Goal: Information Seeking & Learning: Learn about a topic

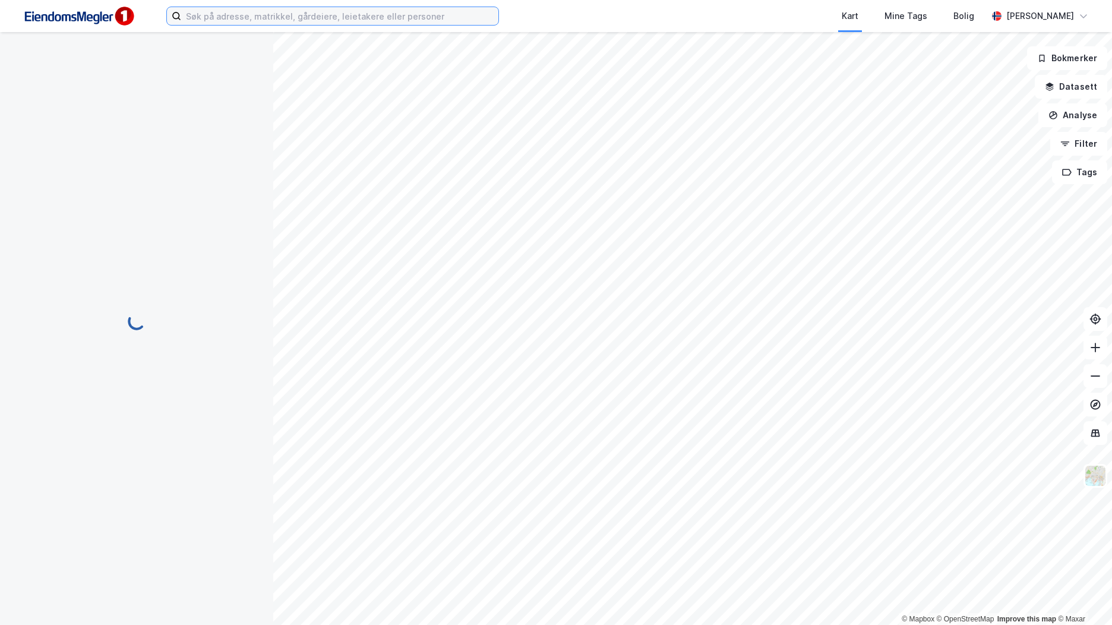
click at [284, 15] on input at bounding box center [339, 16] width 317 height 18
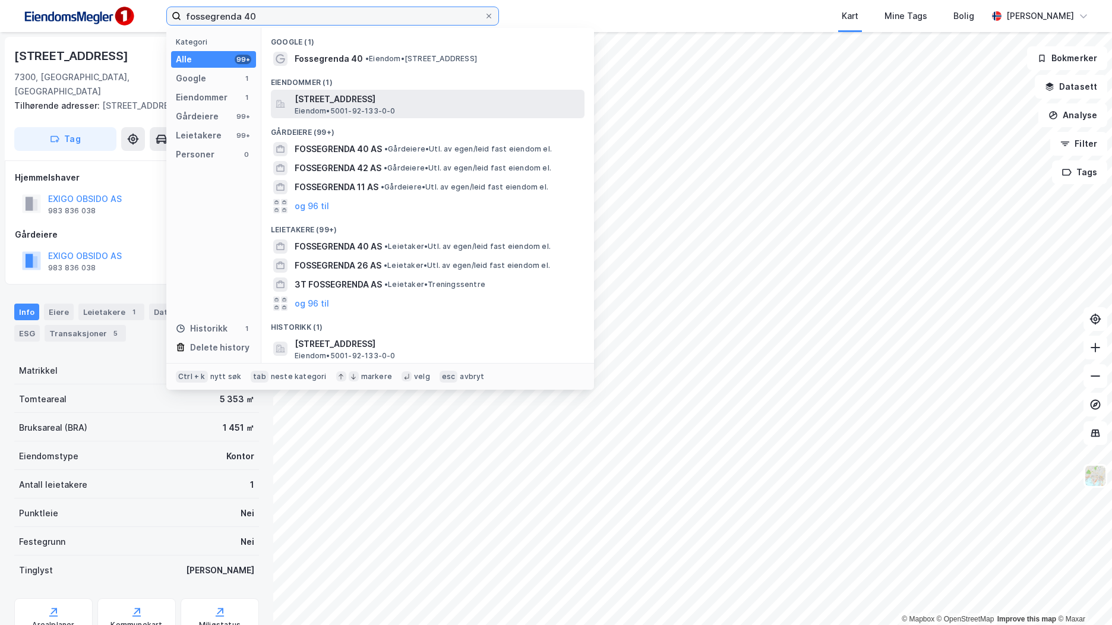
type input "fossegrenda 40"
click at [347, 103] on span "[STREET_ADDRESS]" at bounding box center [437, 99] width 285 height 14
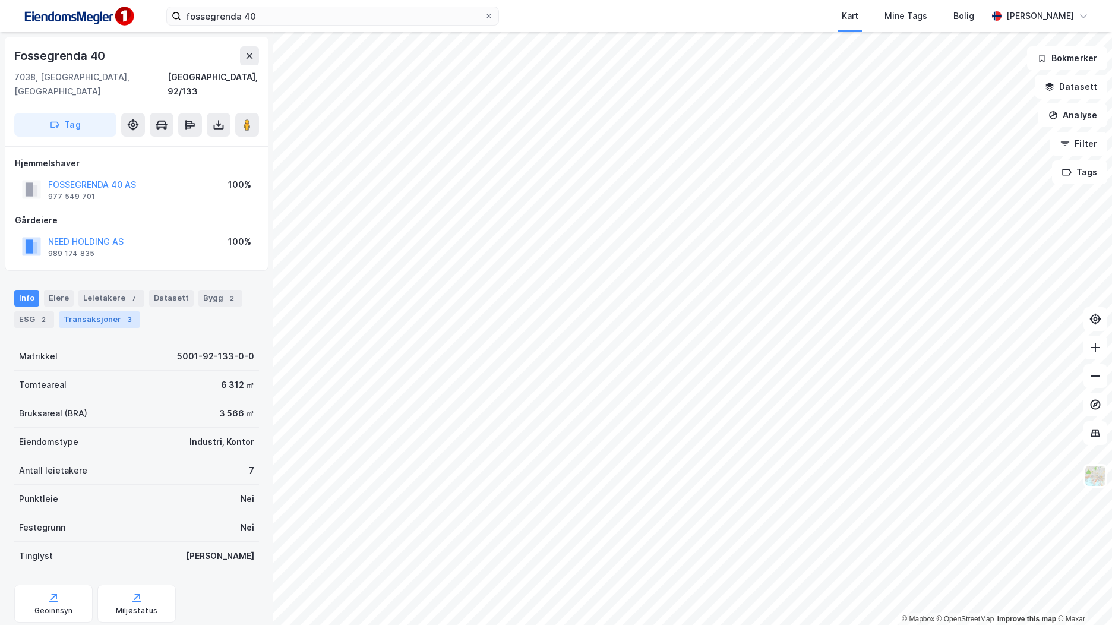
click at [108, 311] on div "Transaksjoner 3" at bounding box center [99, 319] width 81 height 17
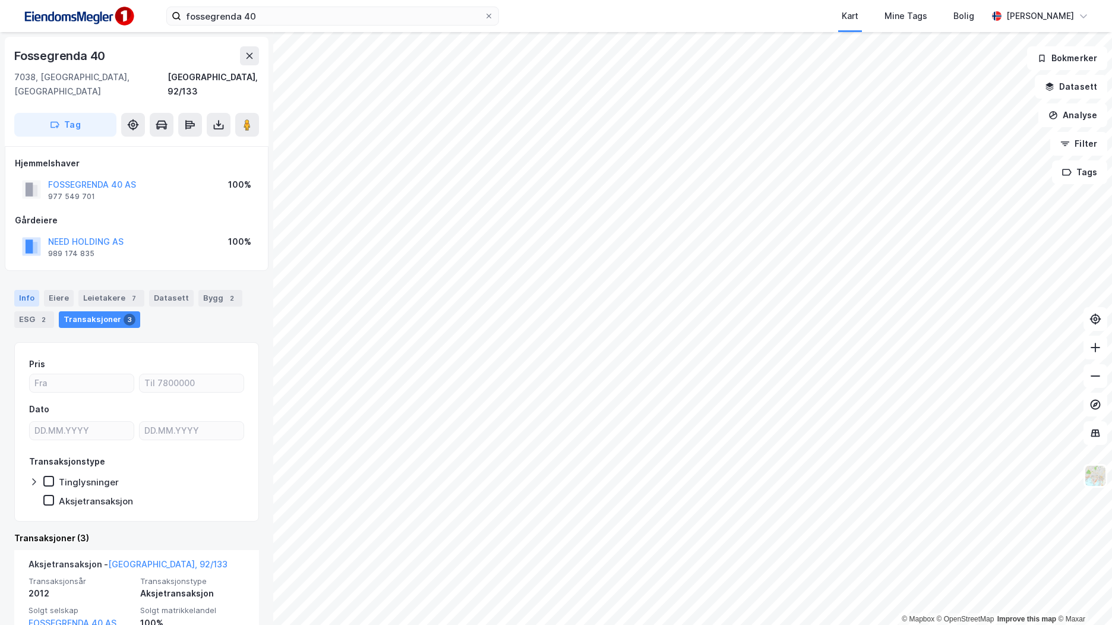
click at [31, 290] on div "Info" at bounding box center [26, 298] width 25 height 17
